Goal: Information Seeking & Learning: Learn about a topic

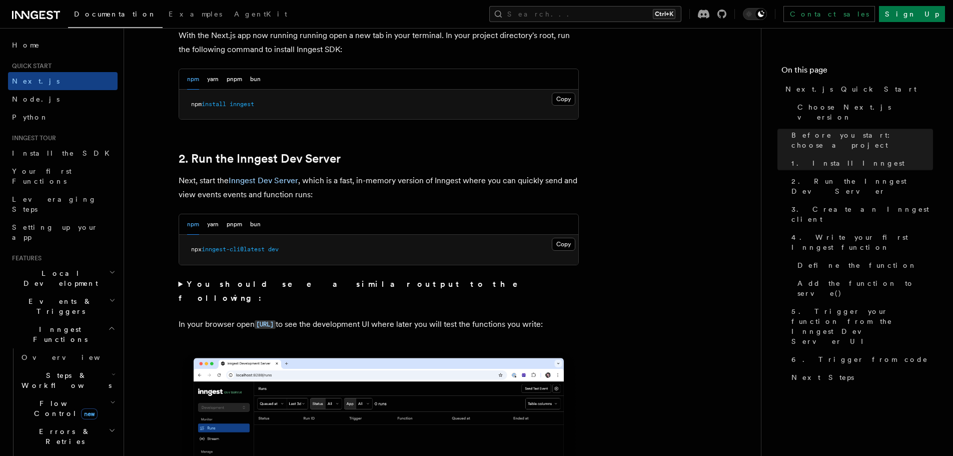
scroll to position [650, 0]
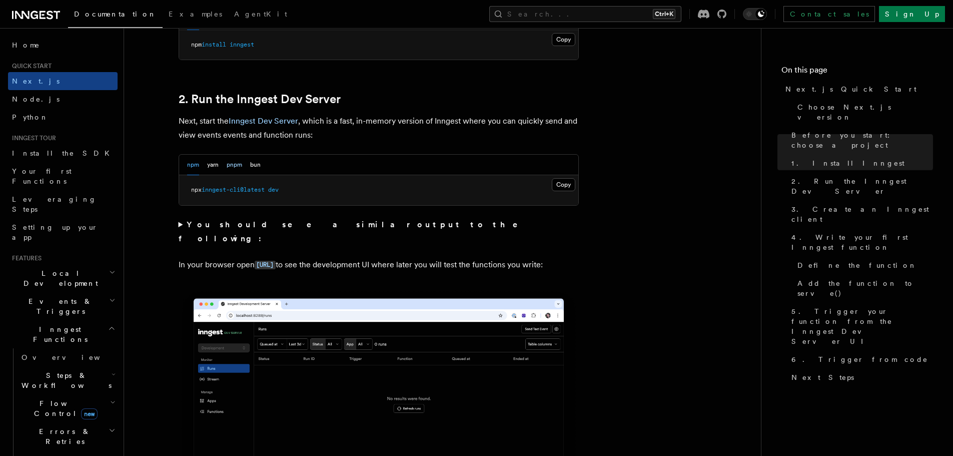
click at [233, 172] on button "pnpm" at bounding box center [235, 165] width 16 height 21
click at [564, 184] on button "Copy Copied" at bounding box center [564, 184] width 24 height 13
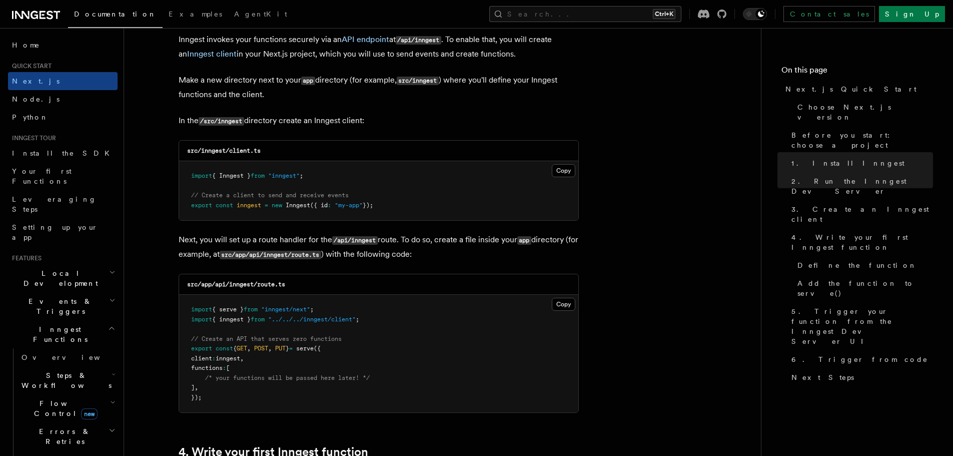
scroll to position [1251, 0]
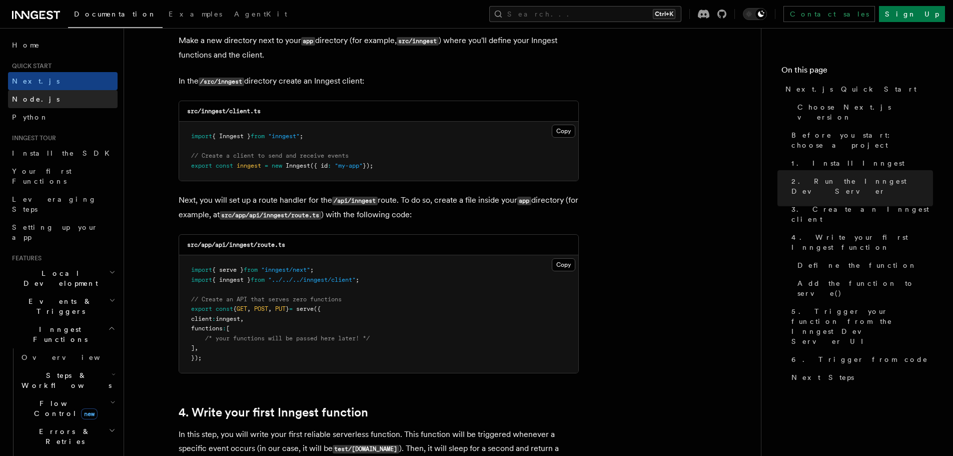
click at [31, 97] on span "Node.js" at bounding box center [36, 99] width 48 height 8
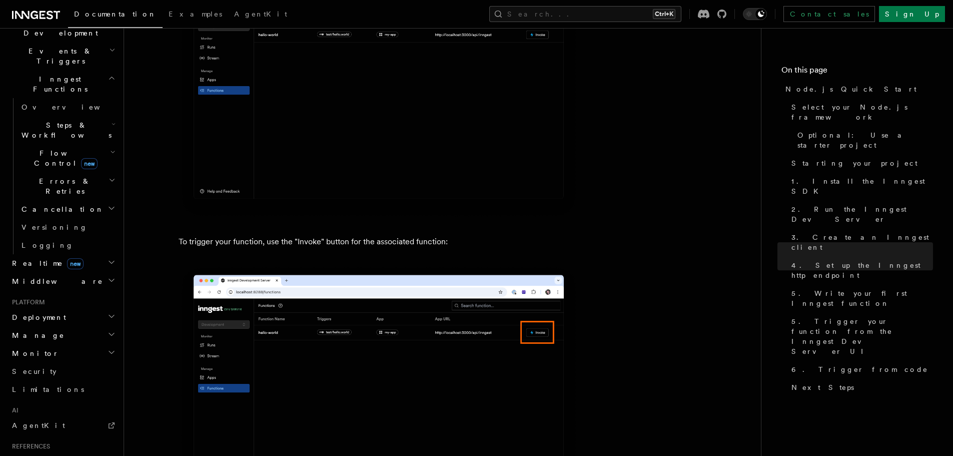
scroll to position [345, 0]
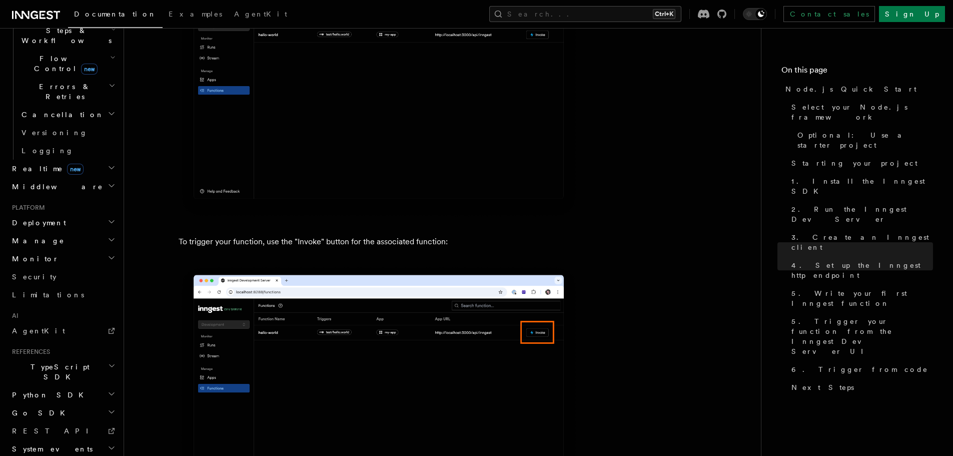
click at [44, 218] on span "Deployment" at bounding box center [37, 223] width 58 height 10
click at [85, 404] on h2 "Go SDK" at bounding box center [63, 413] width 110 height 18
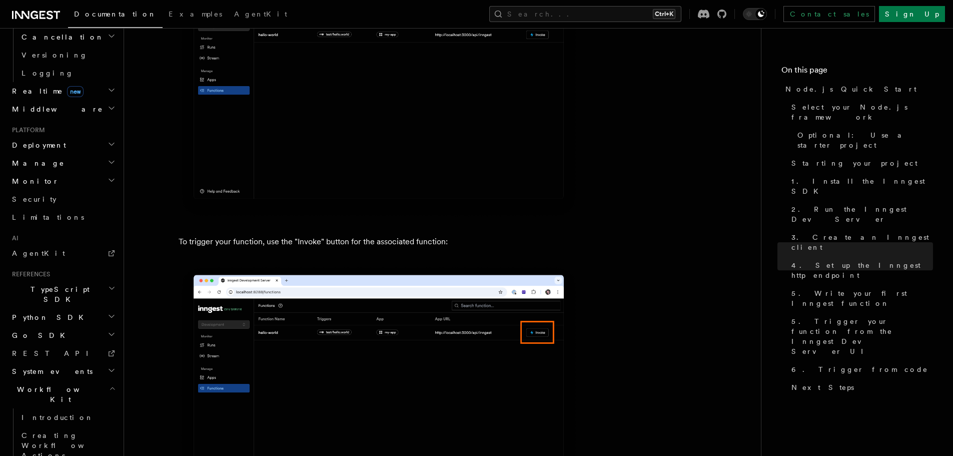
scroll to position [435, 0]
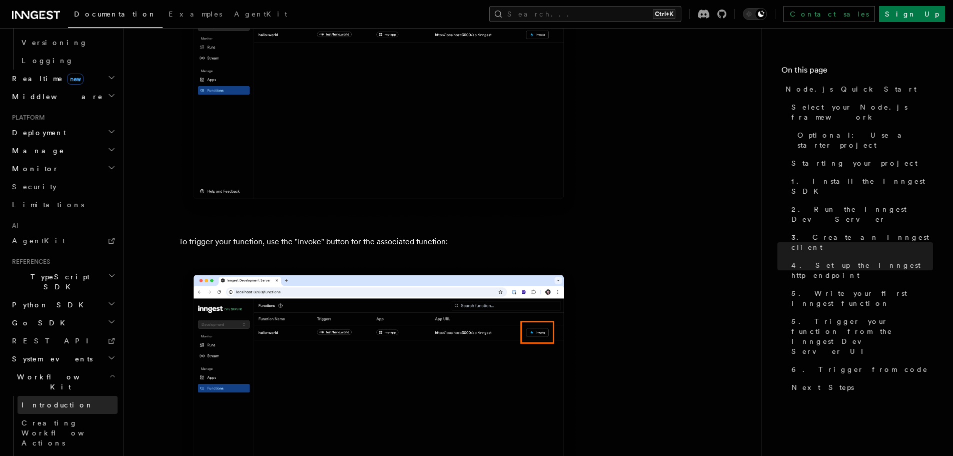
click at [51, 401] on span "Introduction" at bounding box center [58, 405] width 72 height 8
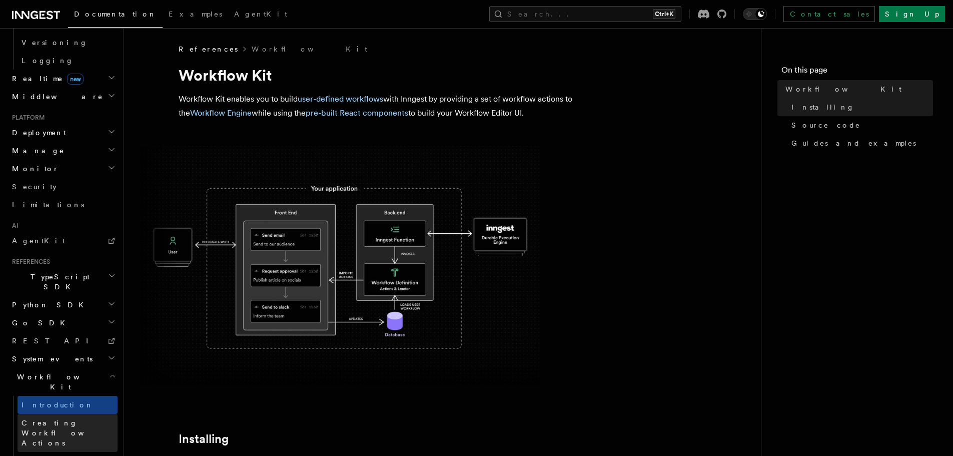
click at [61, 414] on link "Creating Workflow Actions" at bounding box center [68, 433] width 100 height 38
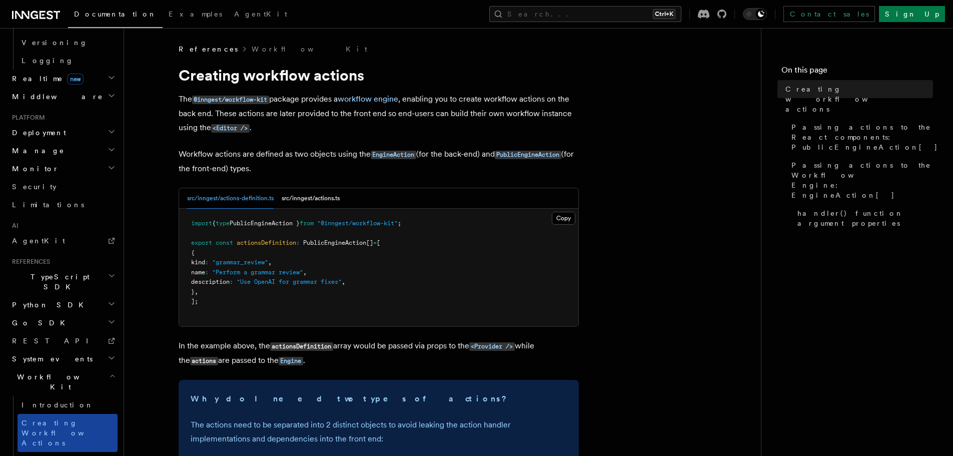
click at [57, 419] on span "Creating Workflow Actions" at bounding box center [65, 433] width 87 height 28
click at [54, 401] on span "Introduction" at bounding box center [58, 405] width 72 height 8
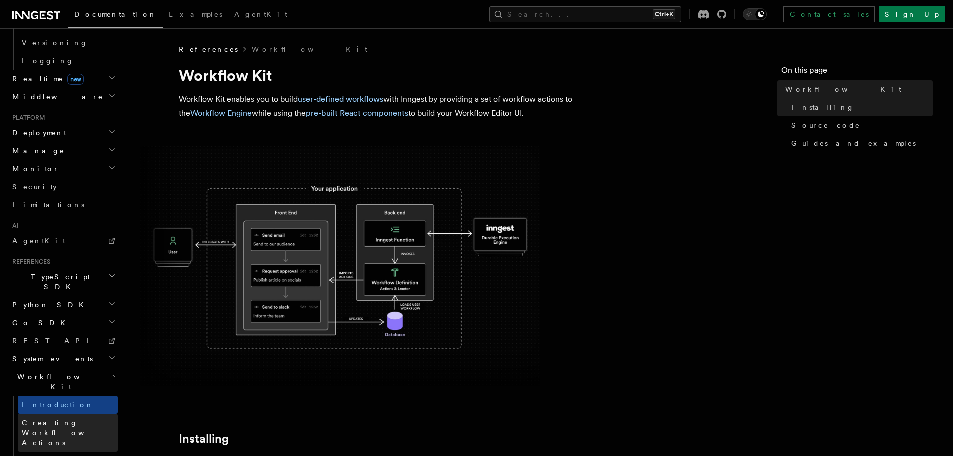
click at [62, 414] on link "Creating Workflow Actions" at bounding box center [68, 433] width 100 height 38
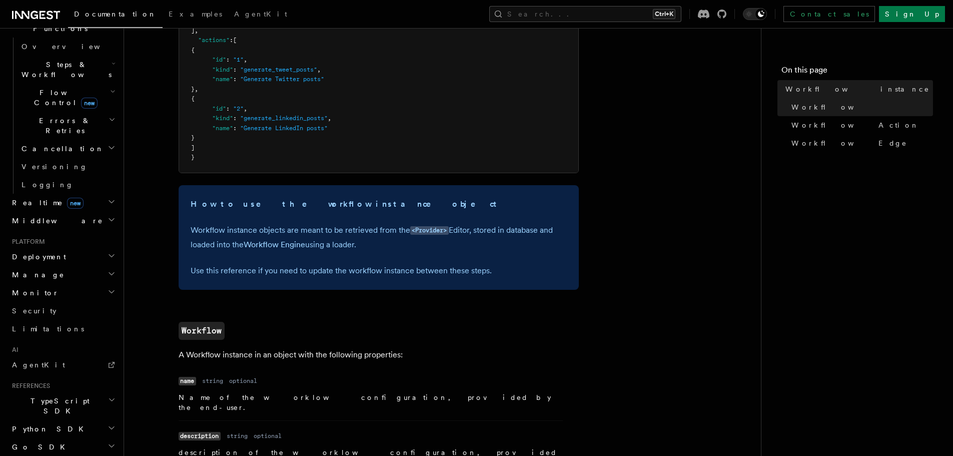
scroll to position [285, 0]
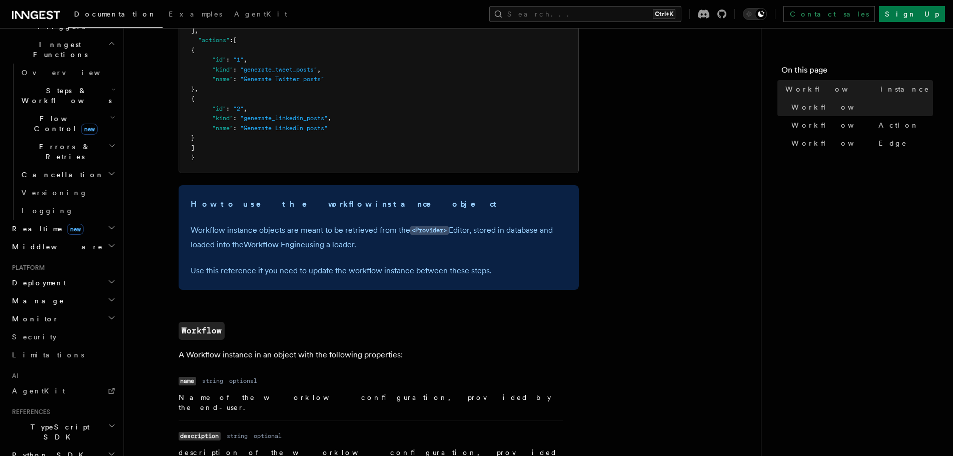
click at [90, 418] on h2 "TypeScript SDK" at bounding box center [63, 432] width 110 height 28
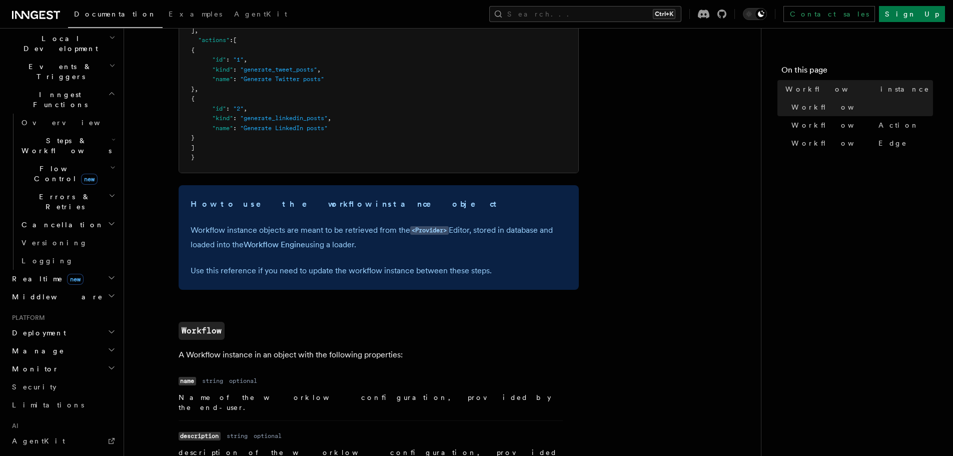
click at [18, 331] on div "Home Quick start Next.js Node.js Python Inngest tour Install the SDK Your first…" at bounding box center [63, 305] width 110 height 1009
click at [36, 437] on span "AgentKit" at bounding box center [38, 441] width 53 height 8
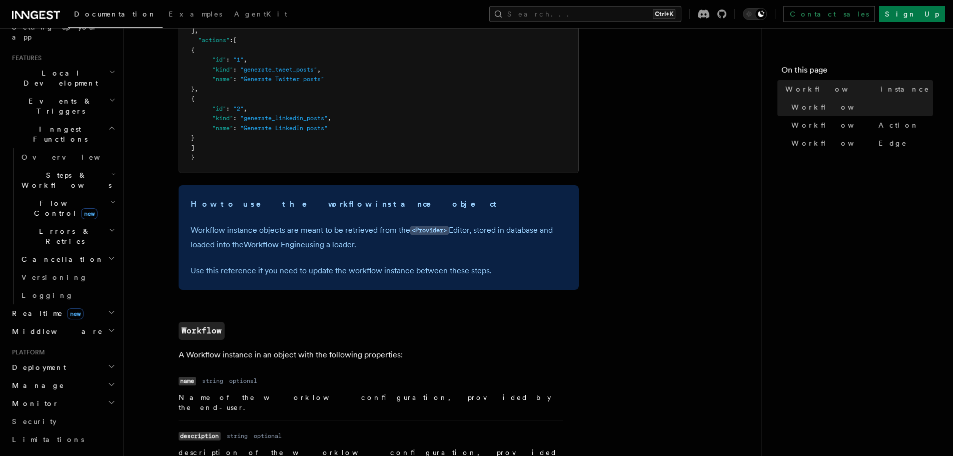
scroll to position [150, 0]
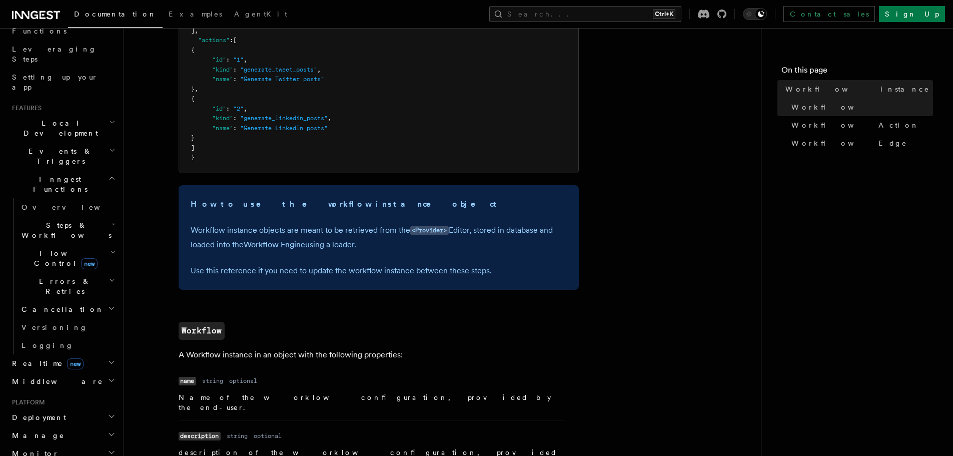
click at [109, 118] on icon "button" at bounding box center [112, 122] width 7 height 8
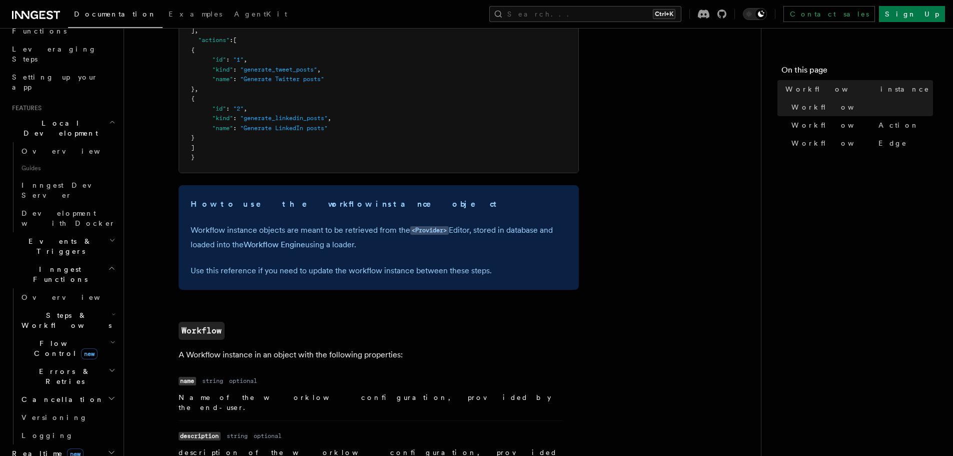
click at [109, 118] on icon "button" at bounding box center [112, 122] width 7 height 8
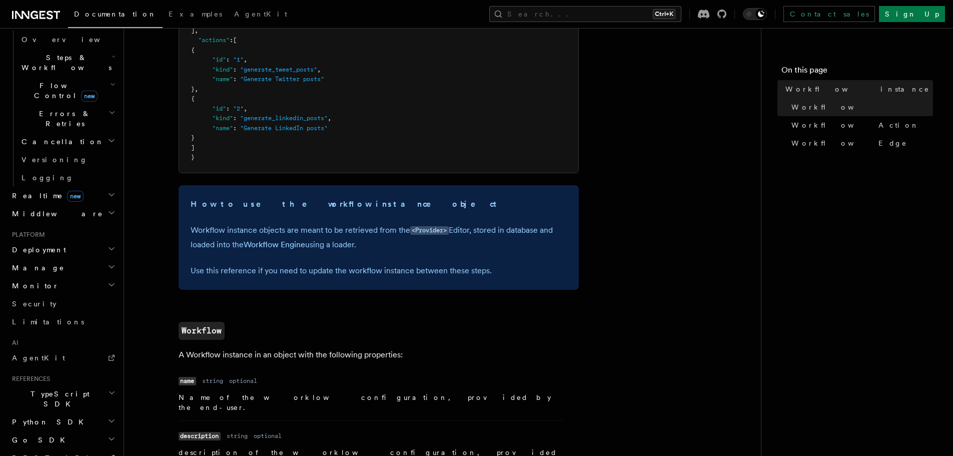
scroll to position [350, 0]
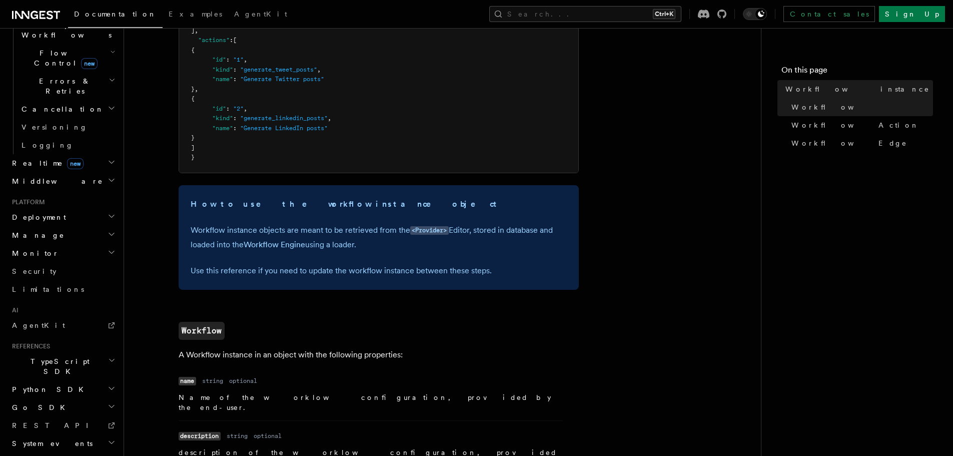
click at [108, 176] on icon "button" at bounding box center [112, 180] width 8 height 8
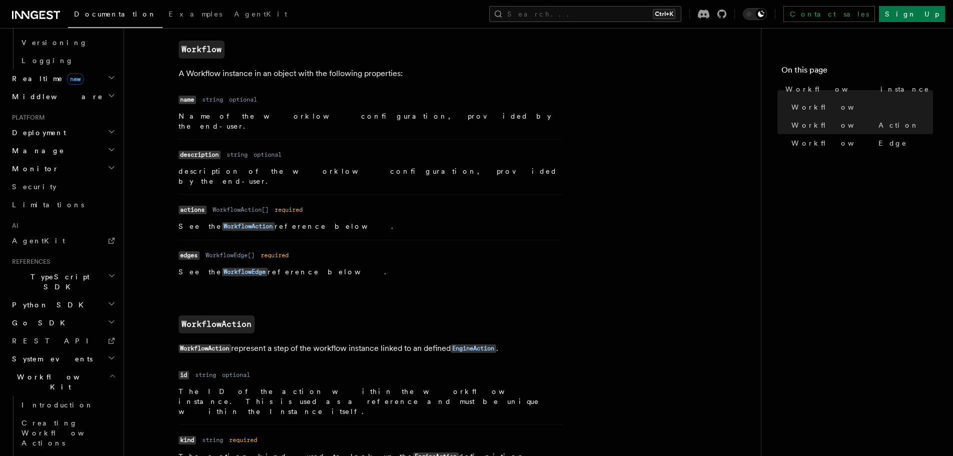
scroll to position [550, 0]
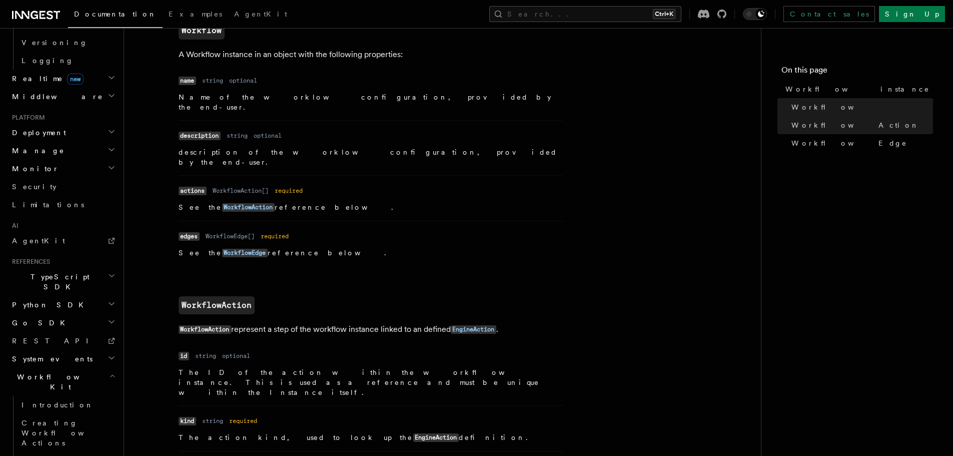
click at [108, 272] on icon "button" at bounding box center [112, 276] width 8 height 8
click at [109, 303] on icon "button" at bounding box center [111, 304] width 5 height 3
click at [108, 354] on icon "button" at bounding box center [112, 358] width 8 height 8
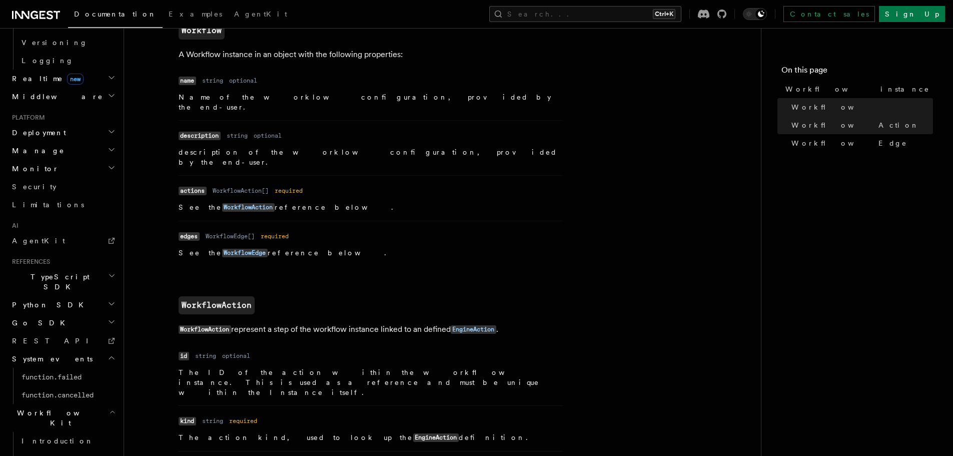
click at [108, 354] on icon "button" at bounding box center [112, 358] width 8 height 8
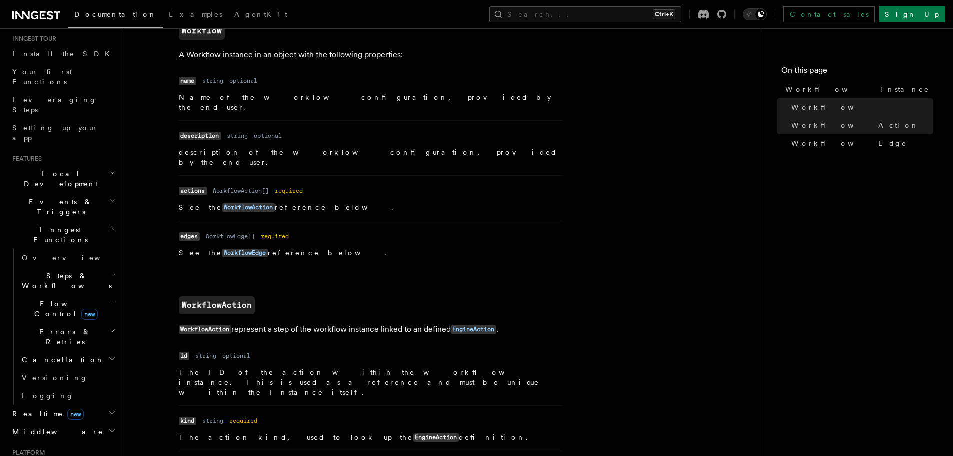
scroll to position [100, 0]
click at [109, 196] on icon "button" at bounding box center [112, 200] width 7 height 8
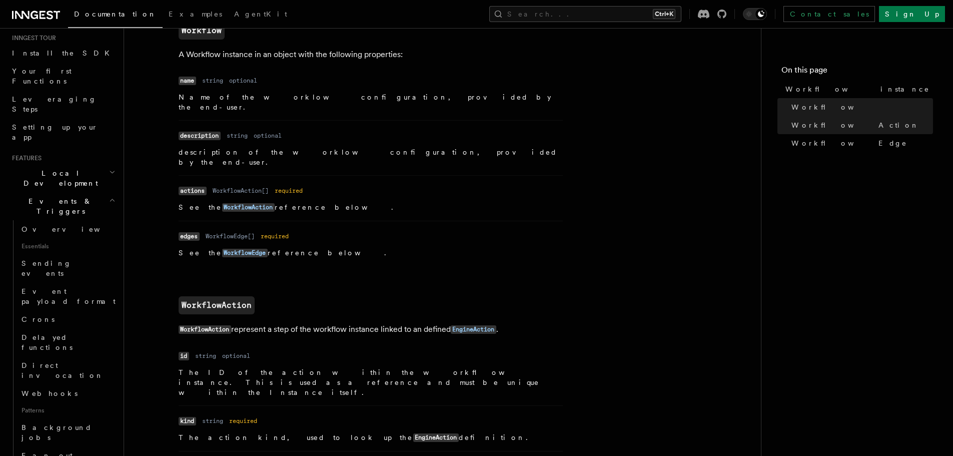
click at [109, 196] on icon "button" at bounding box center [112, 200] width 7 height 8
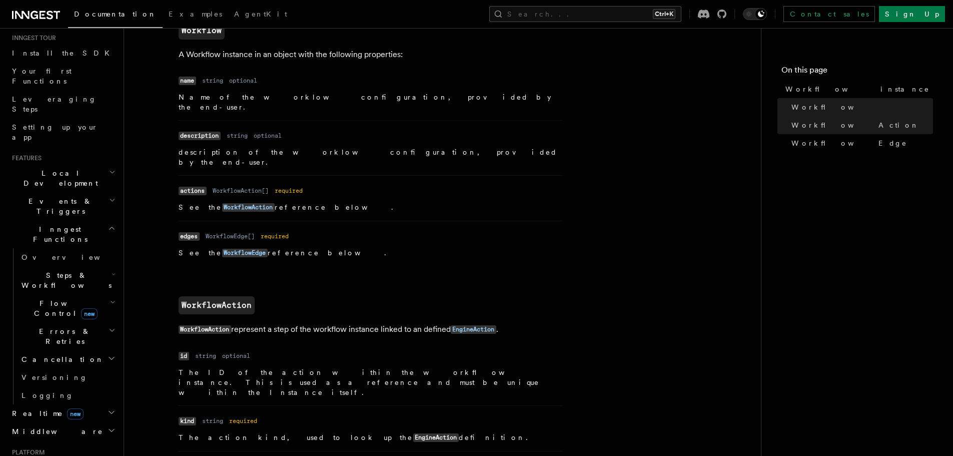
click at [109, 196] on icon "button" at bounding box center [112, 200] width 7 height 8
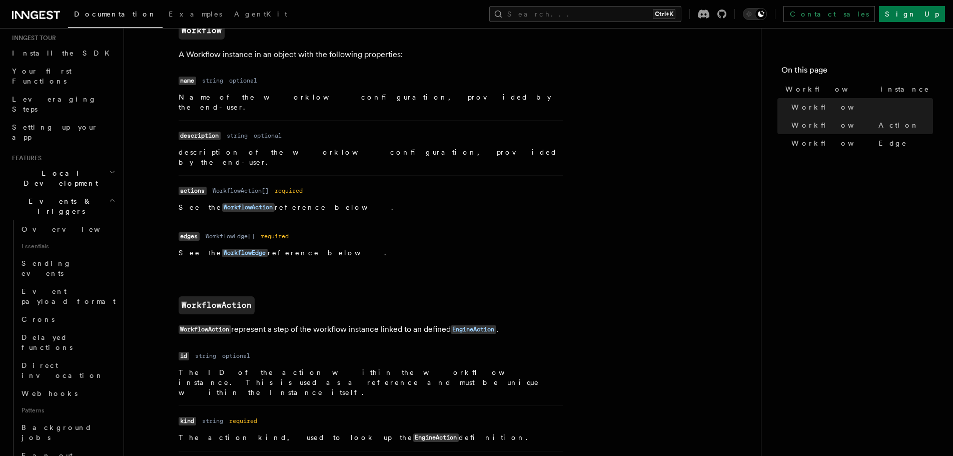
click at [109, 196] on icon "button" at bounding box center [112, 200] width 7 height 8
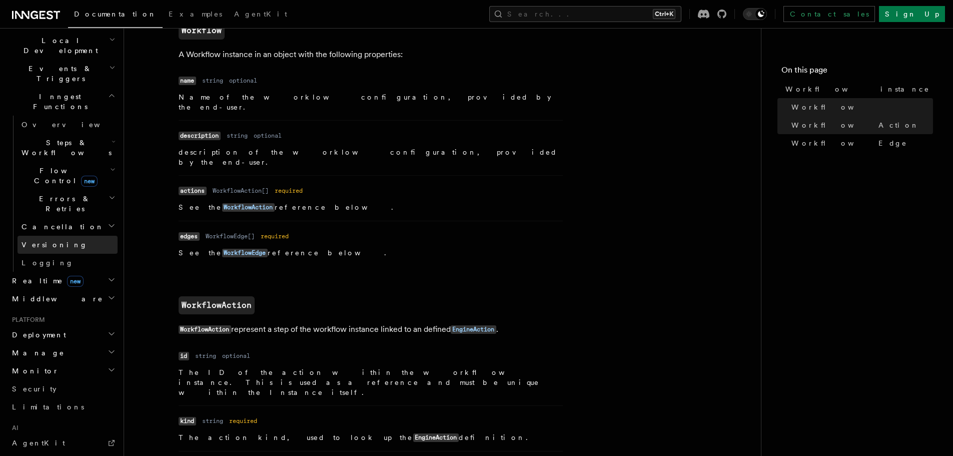
scroll to position [250, 0]
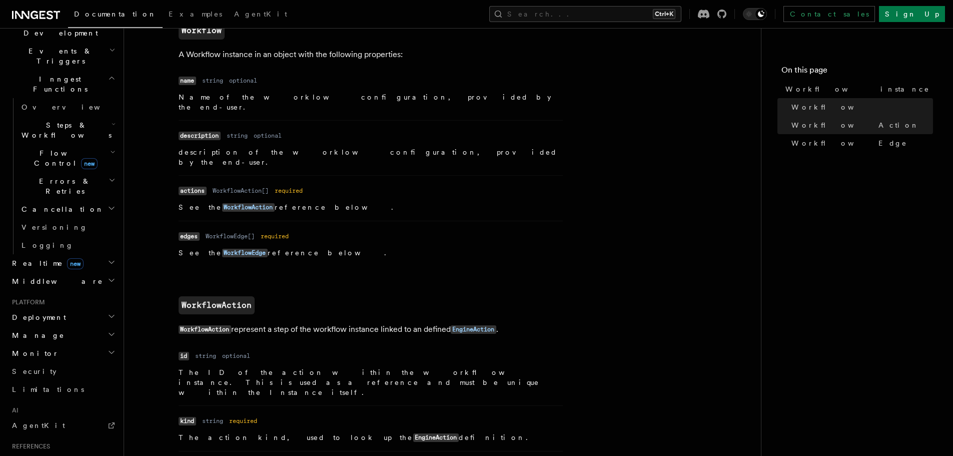
click at [108, 312] on icon "button" at bounding box center [112, 316] width 8 height 8
click at [81, 408] on link "Signing keys" at bounding box center [68, 417] width 100 height 18
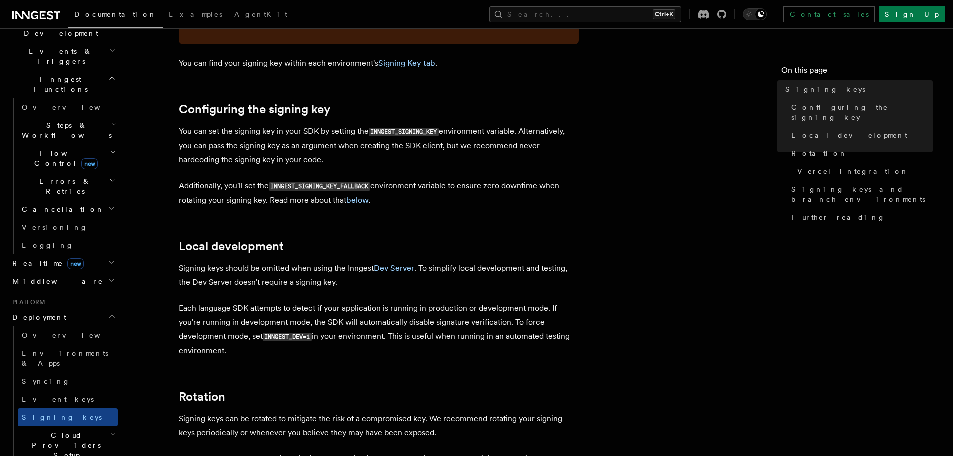
scroll to position [650, 0]
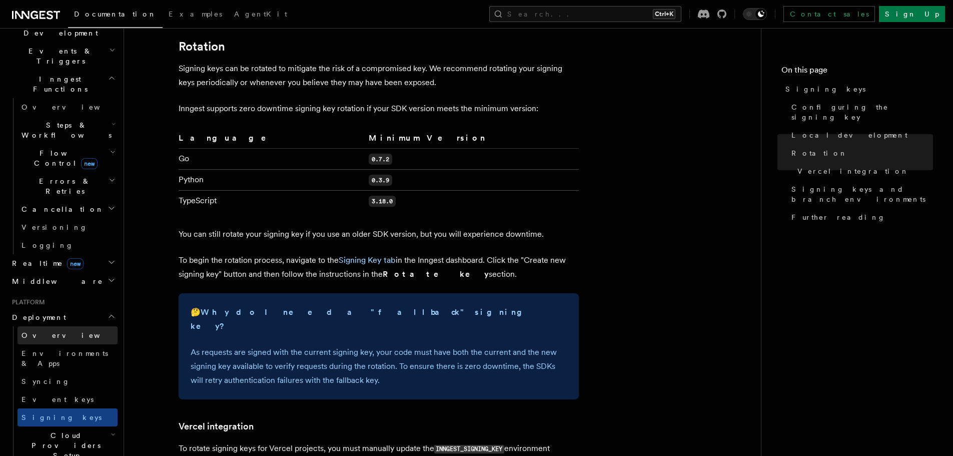
click at [86, 326] on link "Overview" at bounding box center [68, 335] width 100 height 18
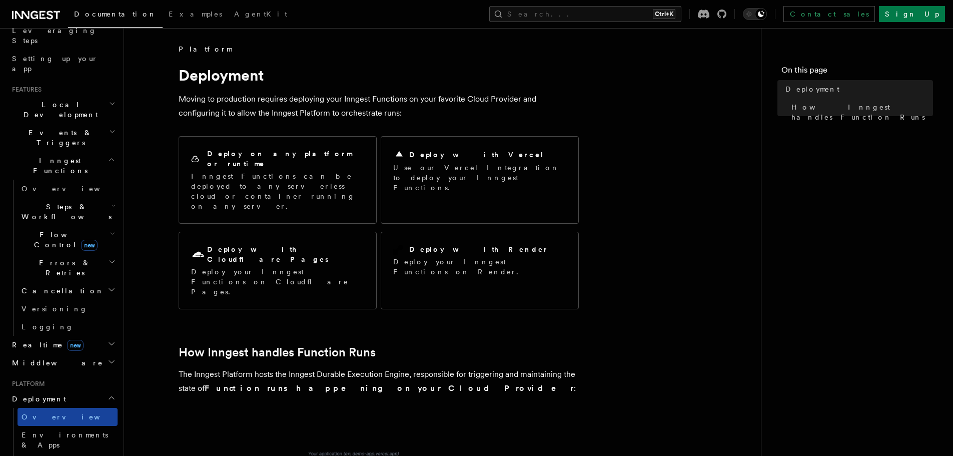
scroll to position [150, 0]
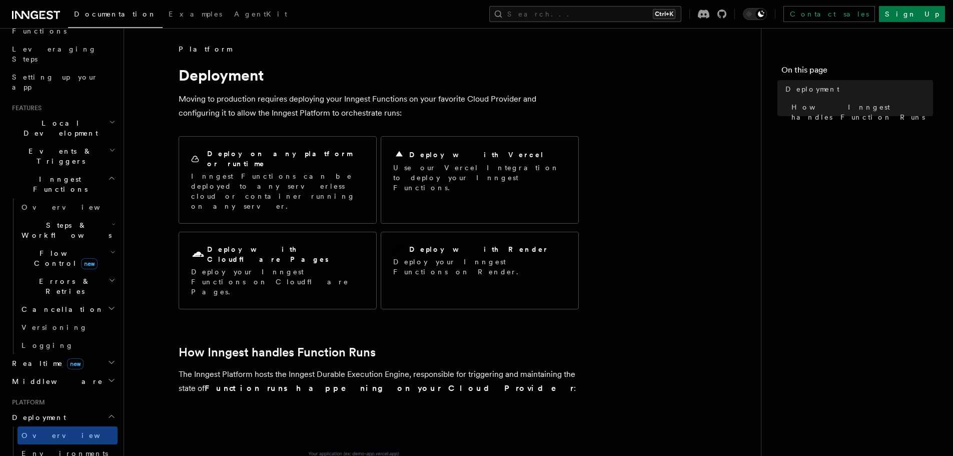
click at [108, 358] on icon "button" at bounding box center [112, 362] width 8 height 8
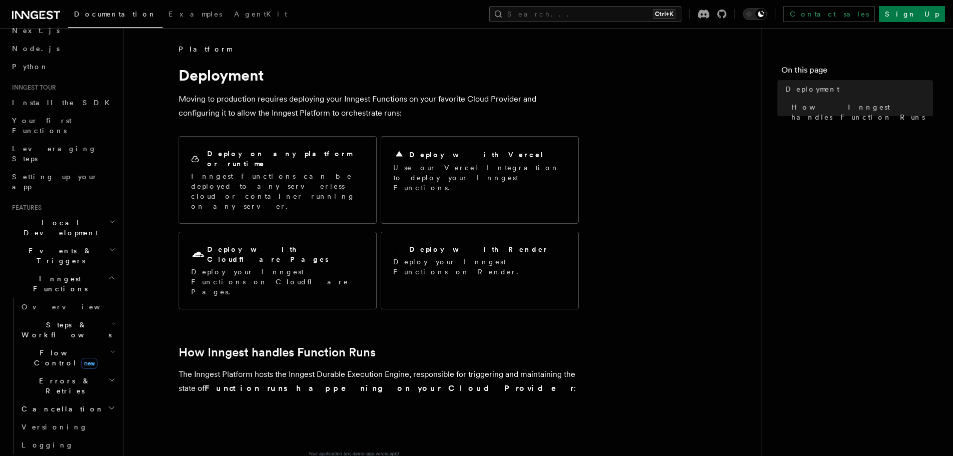
scroll to position [50, 0]
click at [108, 274] on icon "button" at bounding box center [112, 278] width 8 height 8
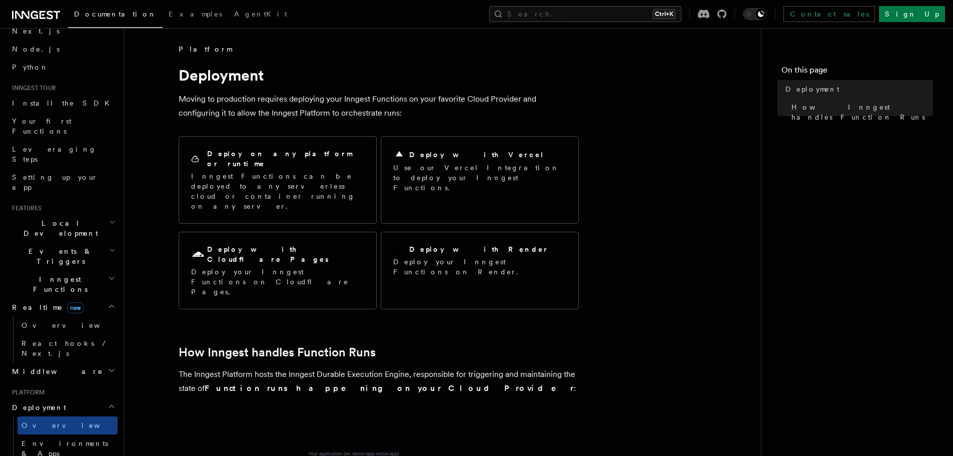
click at [108, 366] on icon "button" at bounding box center [112, 370] width 8 height 8
click at [97, 362] on h2 "Middleware" at bounding box center [63, 371] width 110 height 18
click at [109, 305] on icon "button" at bounding box center [111, 306] width 5 height 3
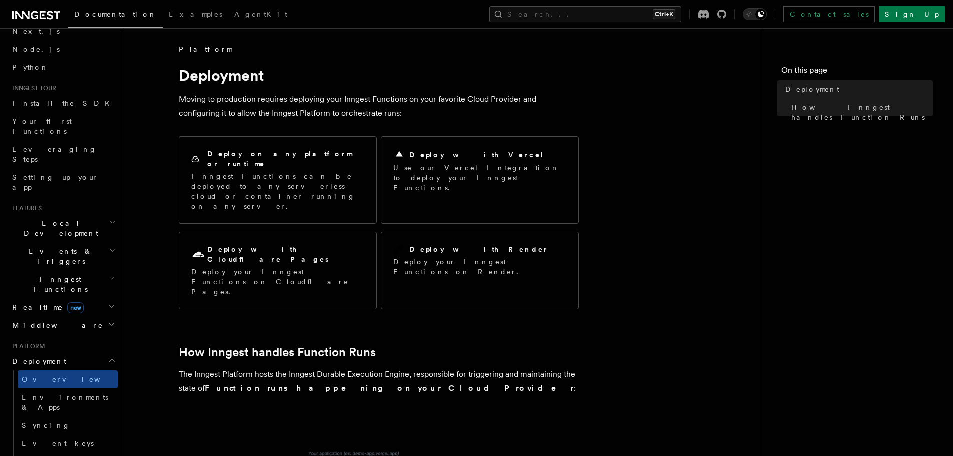
click at [108, 356] on icon "button" at bounding box center [112, 360] width 8 height 8
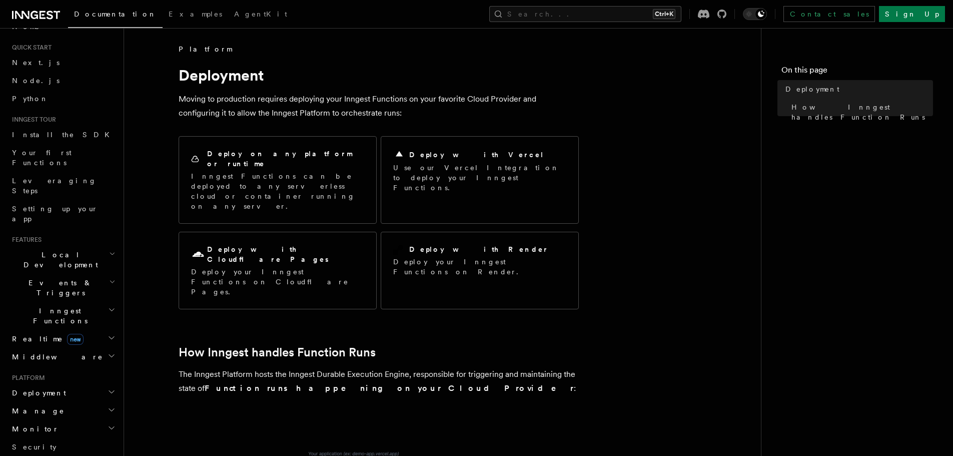
scroll to position [0, 0]
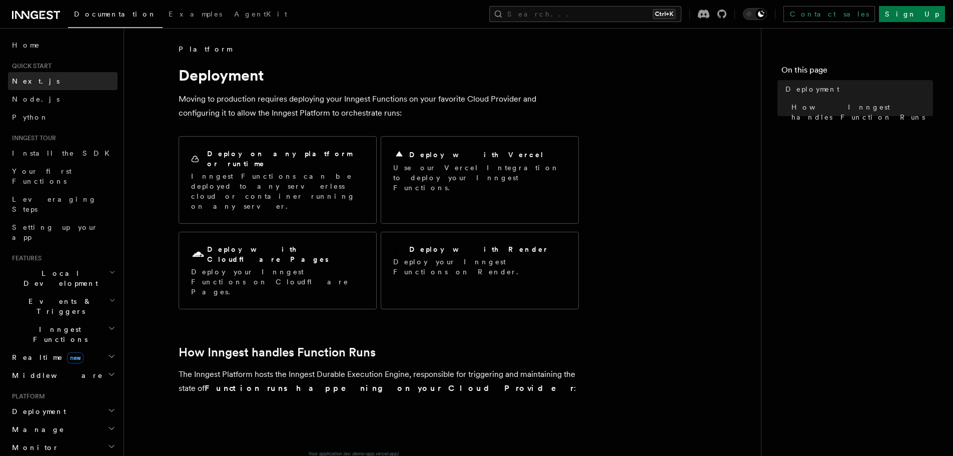
click at [25, 90] on link "Next.js" at bounding box center [63, 81] width 110 height 18
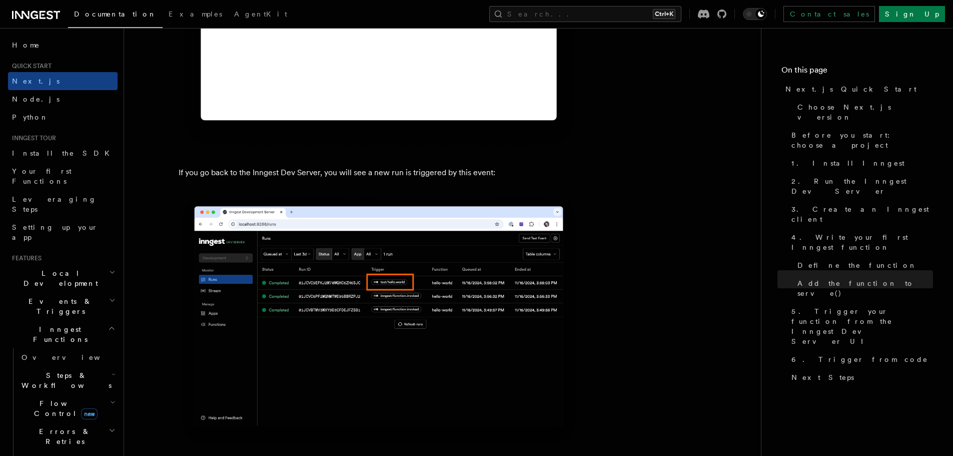
scroll to position [5854, 0]
